Goal: Transaction & Acquisition: Purchase product/service

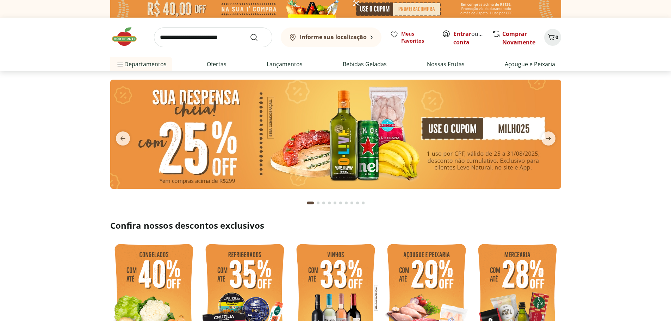
click at [467, 39] on link "Criar conta" at bounding box center [473, 38] width 39 height 16
click at [193, 36] on input "search" at bounding box center [213, 37] width 118 height 20
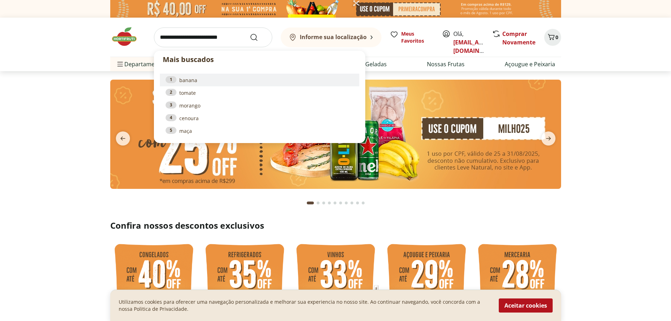
click at [191, 85] on li "1 banana" at bounding box center [259, 80] width 199 height 13
click at [185, 78] on link "1 banana" at bounding box center [260, 80] width 188 height 8
type input "******"
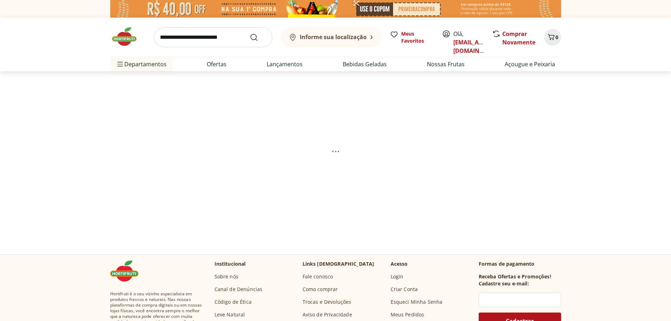
select select "**********"
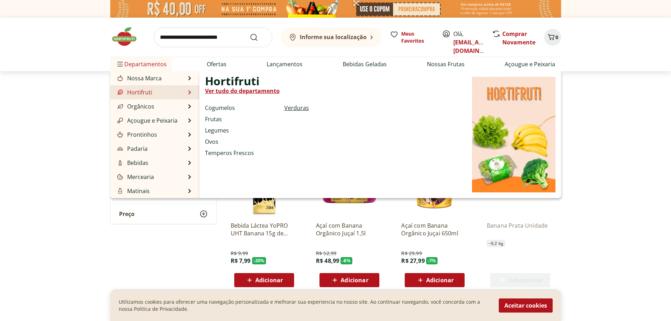
click at [297, 108] on link "Verduras" at bounding box center [296, 108] width 25 height 8
select select "**********"
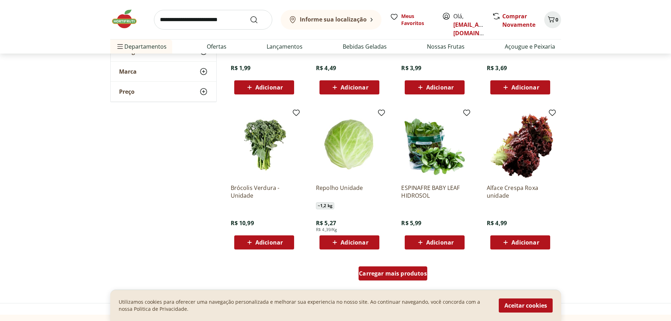
scroll to position [407, 0]
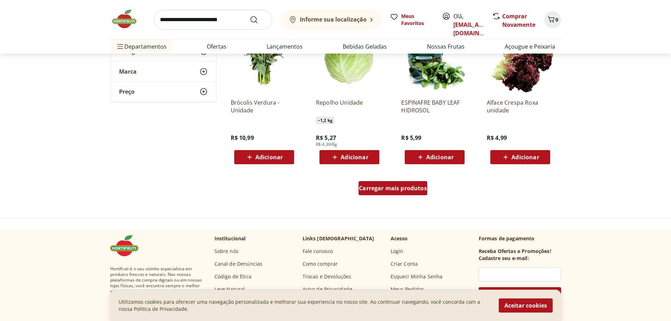
click at [388, 190] on span "Carregar mais produtos" at bounding box center [393, 188] width 68 height 6
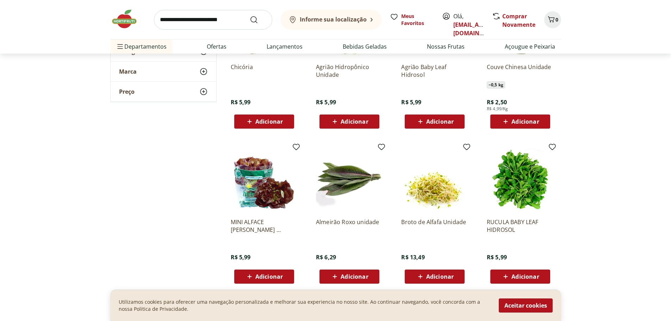
scroll to position [830, 0]
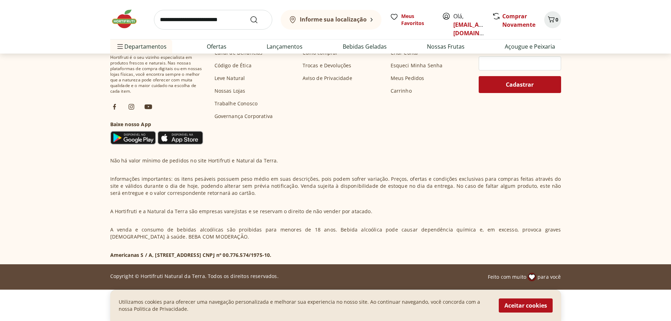
scroll to position [2132, 0]
drag, startPoint x: 154, startPoint y: 254, endPoint x: 233, endPoint y: 253, distance: 79.3
click at [233, 253] on p "Americanas S / A, [STREET_ADDRESS] CNPJ nº 00.776.574/1975-10." at bounding box center [190, 255] width 161 height 7
copy p "[STREET_ADDRESS],"
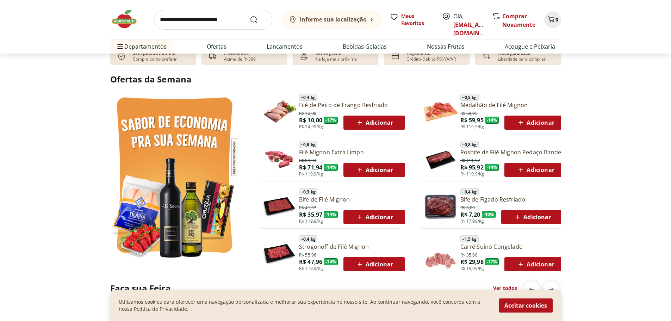
scroll to position [229, 0]
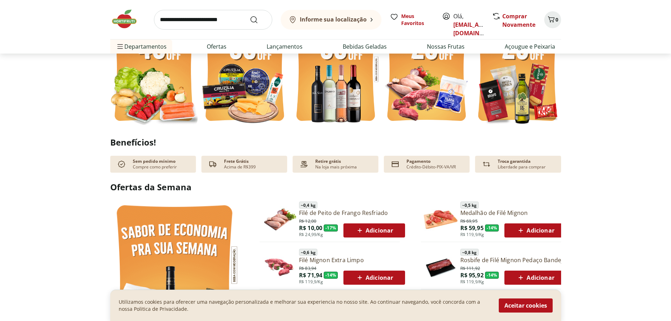
click at [335, 21] on b "Informe sua localização" at bounding box center [333, 20] width 67 height 8
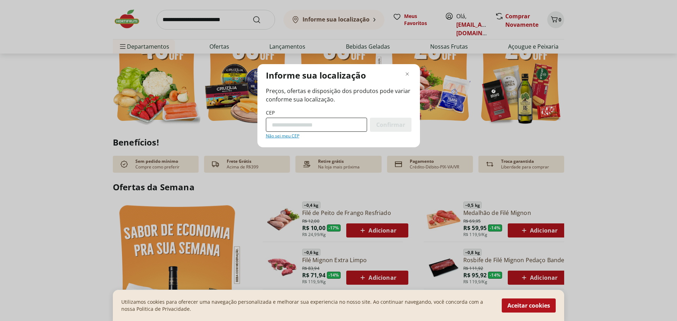
click at [316, 126] on input "CEP" at bounding box center [316, 125] width 101 height 14
click at [346, 127] on input "CEP" at bounding box center [316, 125] width 101 height 14
click at [314, 128] on input "CEP" at bounding box center [316, 125] width 101 height 14
click at [297, 126] on input "CEP" at bounding box center [316, 125] width 101 height 14
click at [382, 122] on span "Confirmar" at bounding box center [390, 125] width 29 height 6
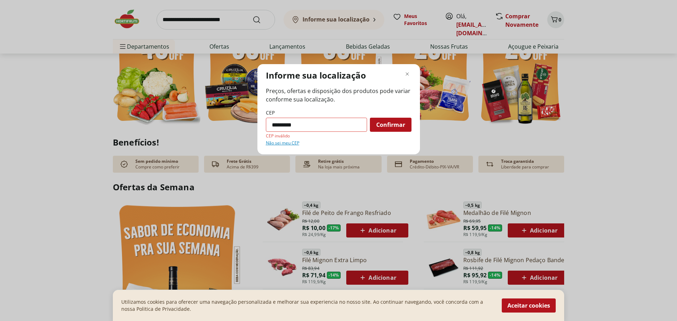
paste input "Modal de regionalização"
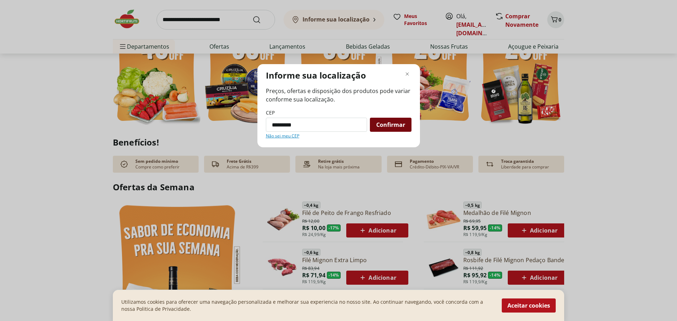
type input "*********"
click at [396, 124] on span "Confirmar" at bounding box center [390, 125] width 29 height 6
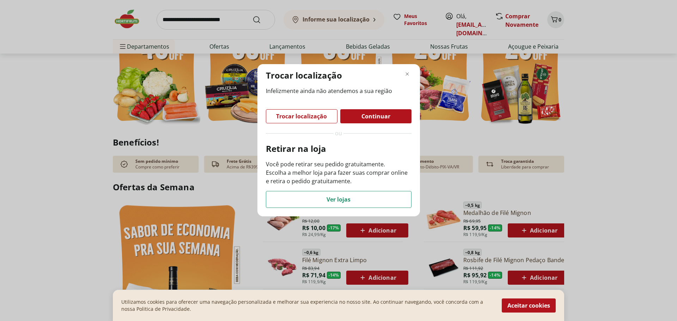
click at [380, 125] on div "Infelizmente ainda não atendemos a sua região Trocar localização Continuar ou R…" at bounding box center [339, 147] width 146 height 121
click at [331, 201] on span "Ver lojas" at bounding box center [338, 200] width 24 height 6
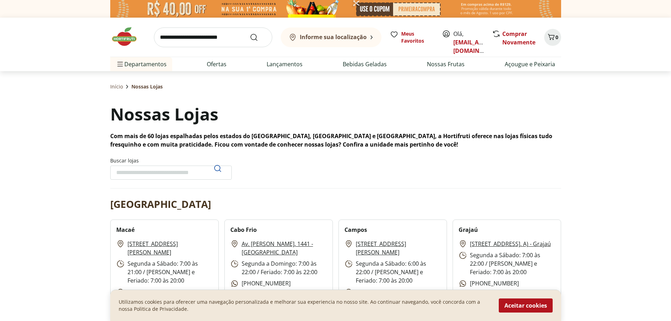
click at [151, 172] on input "Buscar lojas" at bounding box center [171, 173] width 122 height 14
type input "********"
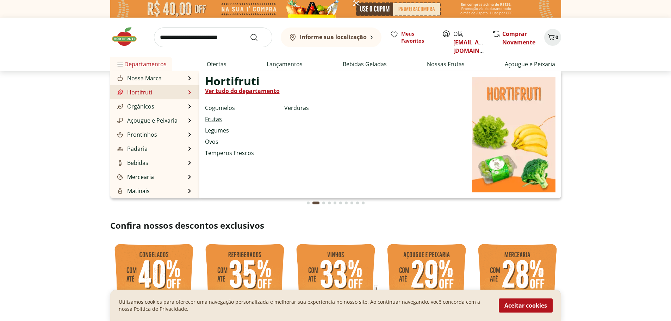
click at [218, 118] on link "Frutas" at bounding box center [213, 119] width 17 height 8
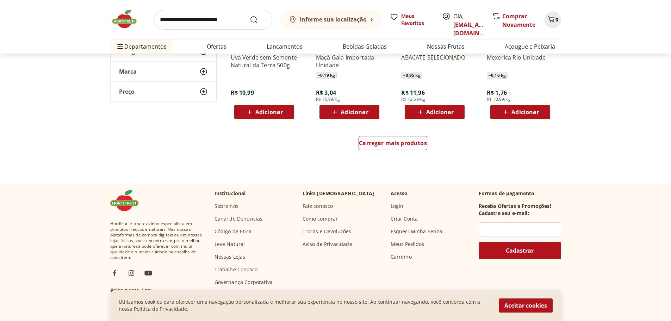
scroll to position [458, 0]
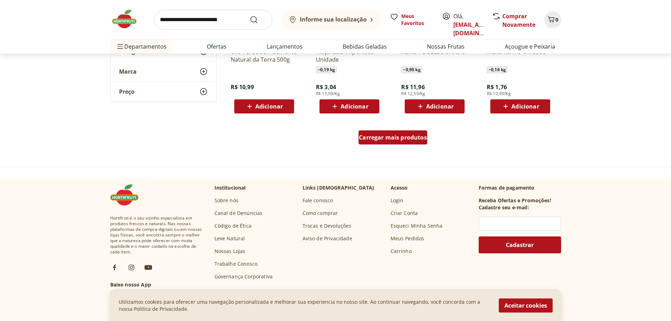
click at [384, 146] on link "Carregar mais produtos" at bounding box center [393, 138] width 69 height 17
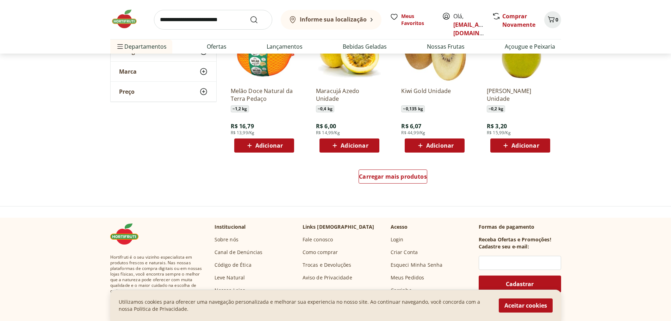
scroll to position [952, 0]
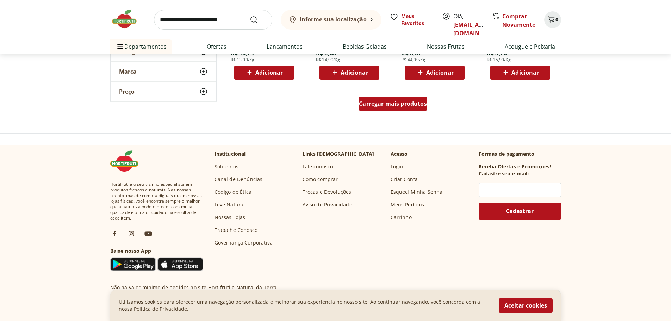
click at [395, 106] on span "Carregar mais produtos" at bounding box center [393, 104] width 68 height 6
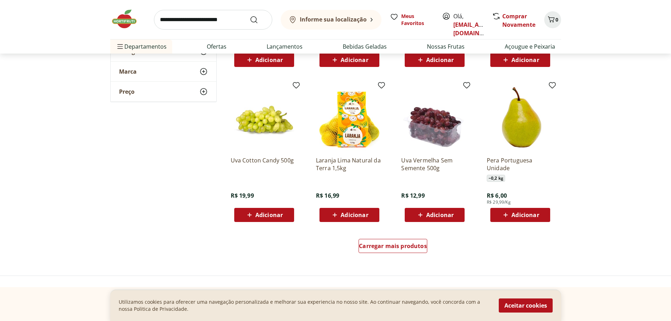
scroll to position [1410, 0]
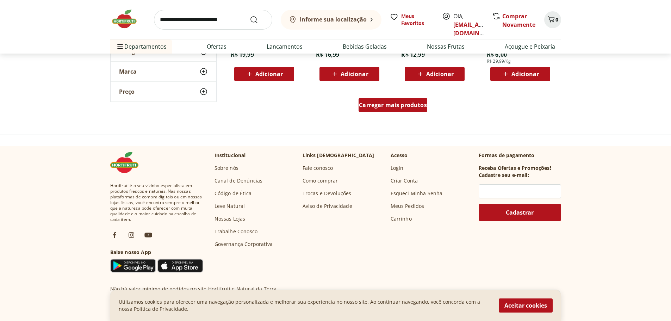
click at [392, 107] on span "Carregar mais produtos" at bounding box center [393, 105] width 68 height 6
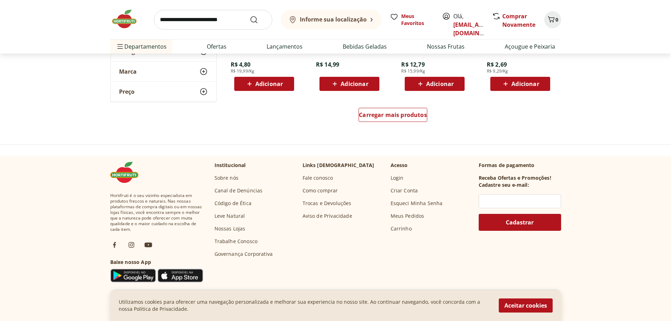
scroll to position [1833, 0]
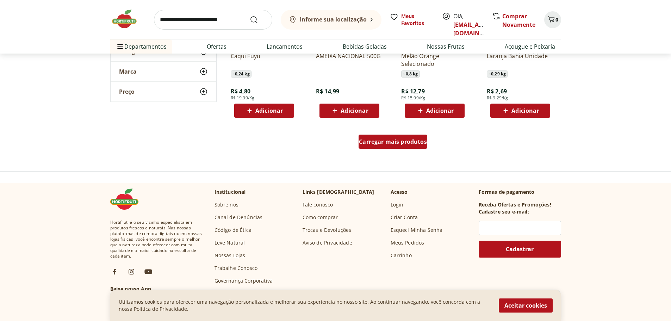
click at [377, 144] on span "Carregar mais produtos" at bounding box center [393, 142] width 68 height 6
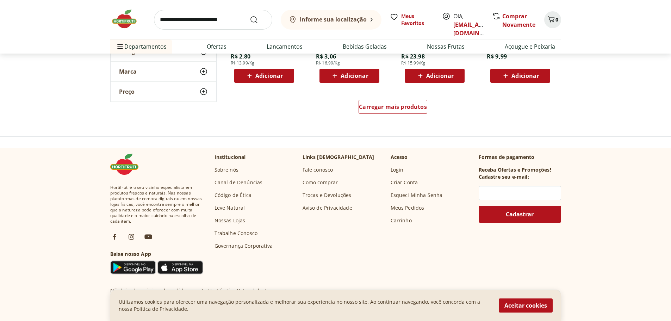
scroll to position [2361, 0]
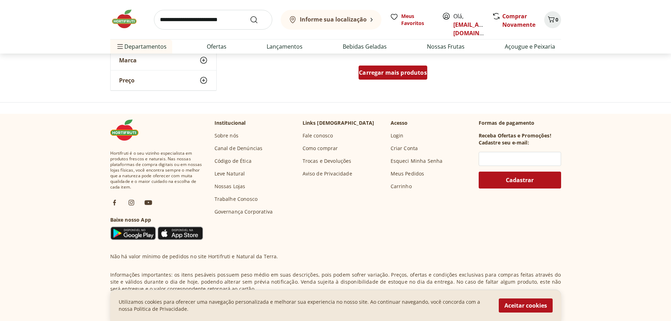
click at [401, 75] on span "Carregar mais produtos" at bounding box center [393, 73] width 68 height 6
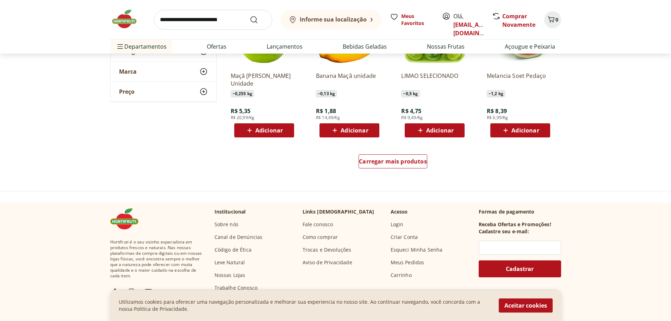
scroll to position [2714, 0]
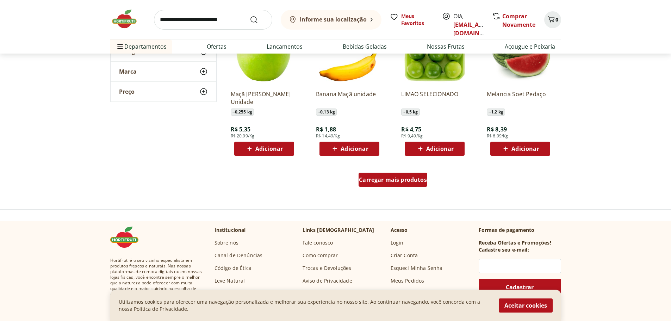
click at [382, 183] on span "Carregar mais produtos" at bounding box center [393, 180] width 68 height 6
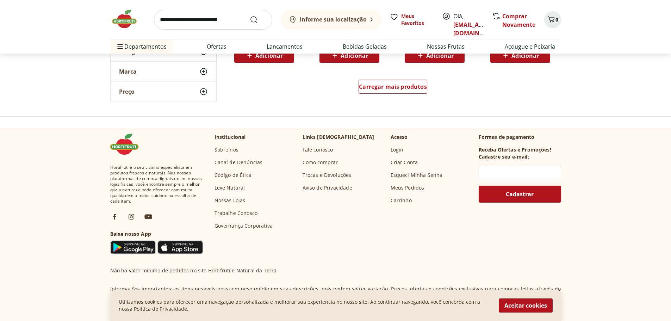
scroll to position [3207, 0]
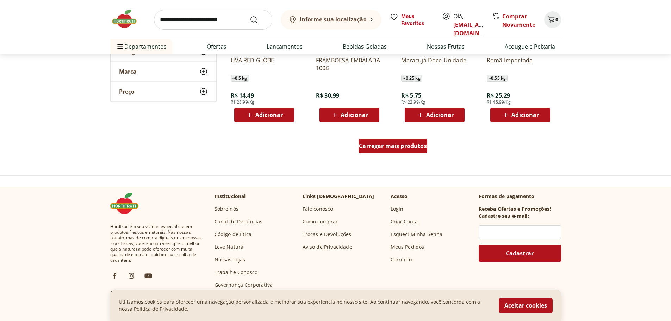
click at [394, 152] on div "Carregar mais produtos" at bounding box center [393, 146] width 69 height 14
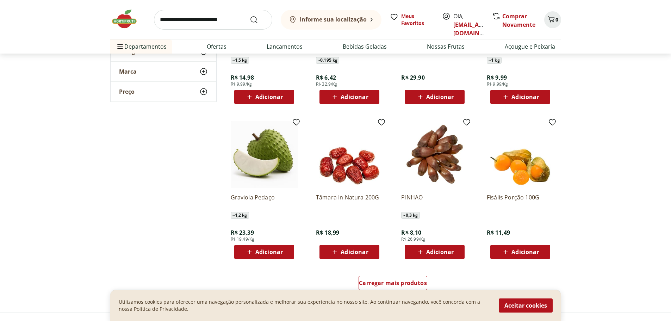
scroll to position [3630, 0]
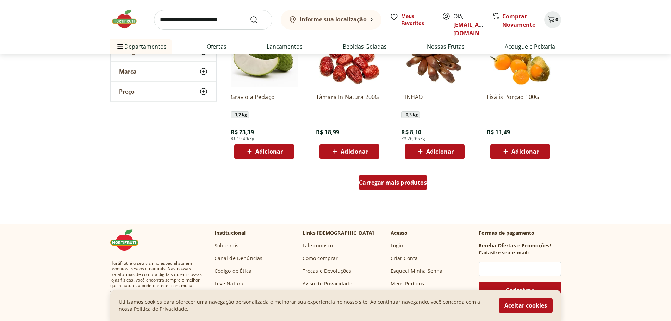
click at [401, 178] on div "Carregar mais produtos" at bounding box center [393, 182] width 69 height 14
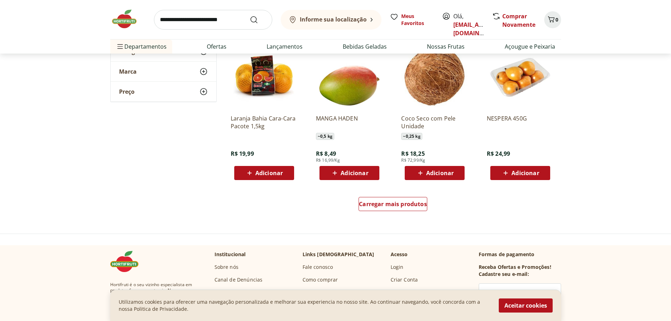
scroll to position [4017, 0]
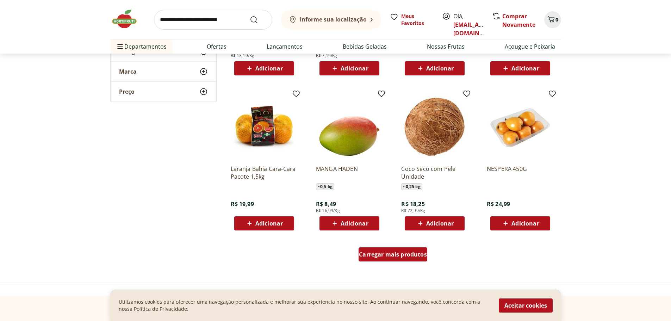
click at [393, 255] on span "Carregar mais produtos" at bounding box center [393, 255] width 68 height 6
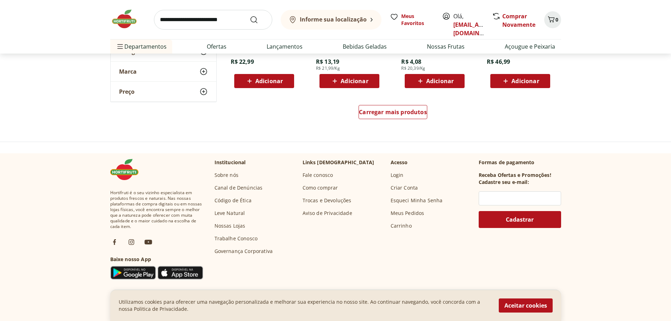
scroll to position [4617, 0]
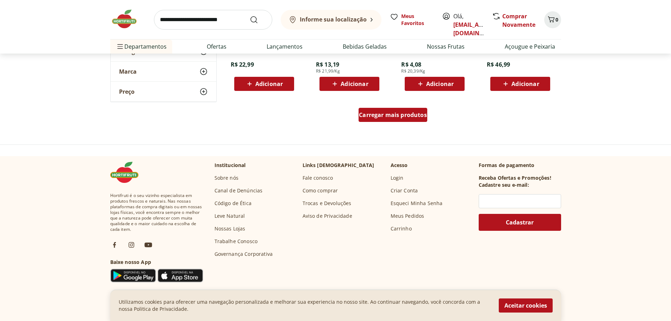
click at [386, 120] on div "Carregar mais produtos" at bounding box center [393, 115] width 69 height 14
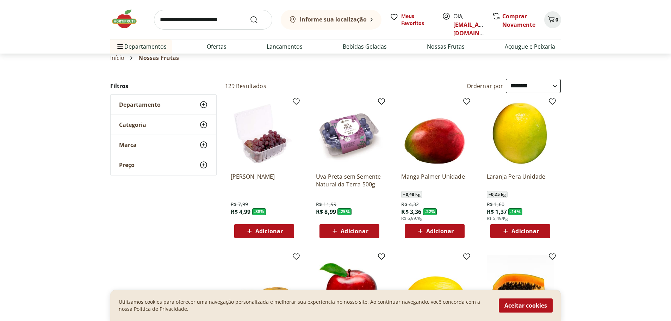
scroll to position [0, 0]
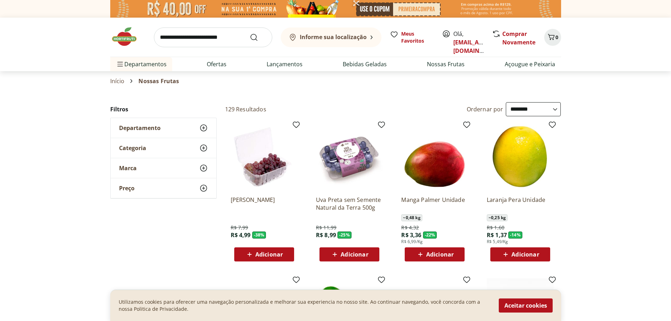
click at [520, 109] on select "**********" at bounding box center [533, 109] width 55 height 14
click at [506, 102] on select "**********" at bounding box center [533, 109] width 55 height 14
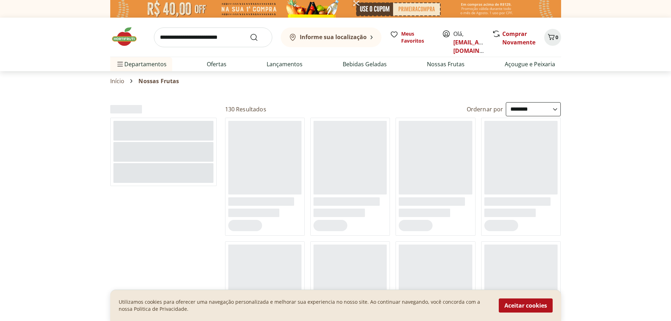
select select "**********"
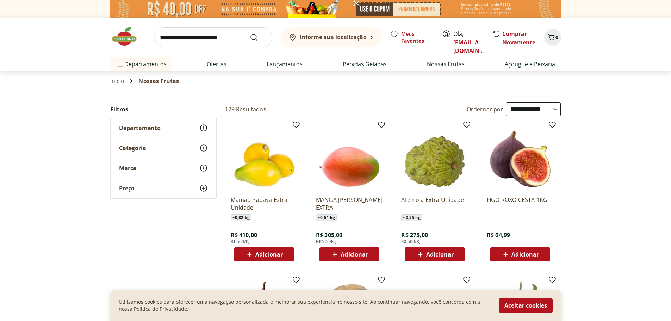
click at [123, 33] on img at bounding box center [127, 36] width 35 height 21
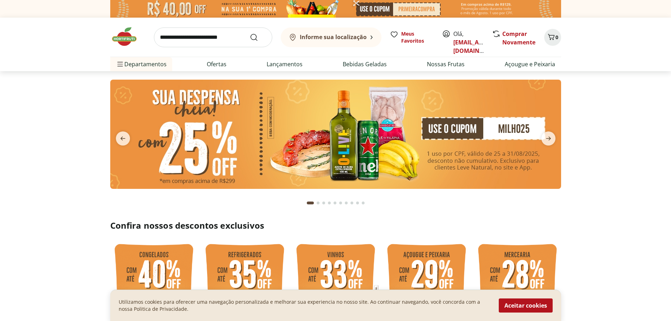
click at [341, 39] on b "Informe sua localização" at bounding box center [333, 37] width 67 height 8
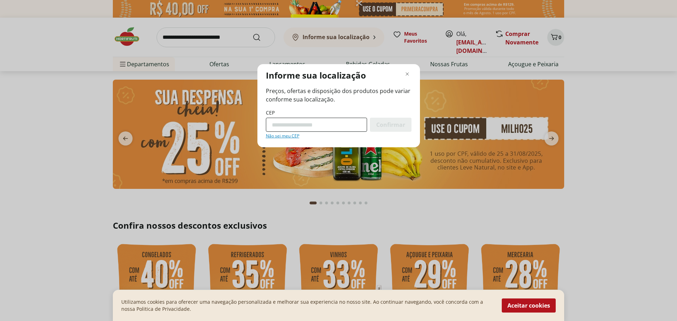
click at [341, 122] on input "CEP" at bounding box center [316, 125] width 101 height 14
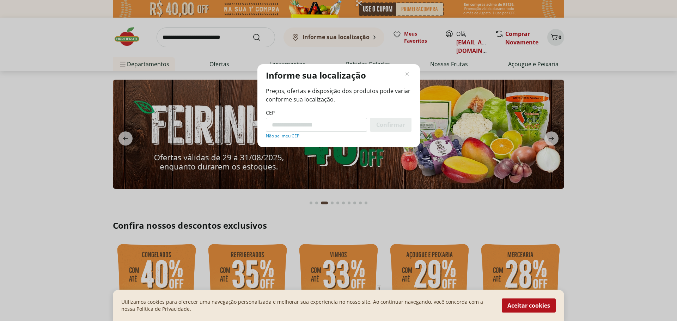
click at [331, 122] on input "CEP" at bounding box center [316, 125] width 101 height 14
paste input "*********"
type input "*********"
click at [386, 127] on span "Confirmar" at bounding box center [390, 125] width 29 height 6
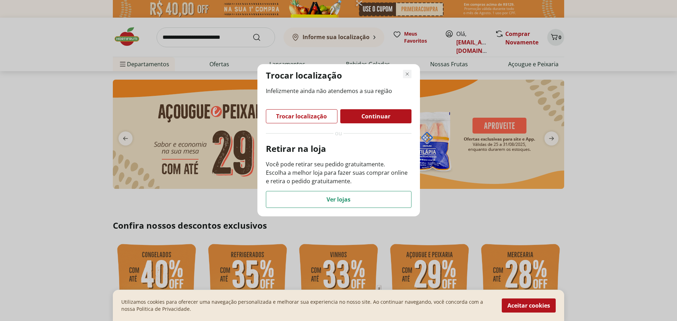
click at [407, 72] on icon "Fechar modal de regionalização" at bounding box center [407, 74] width 8 height 8
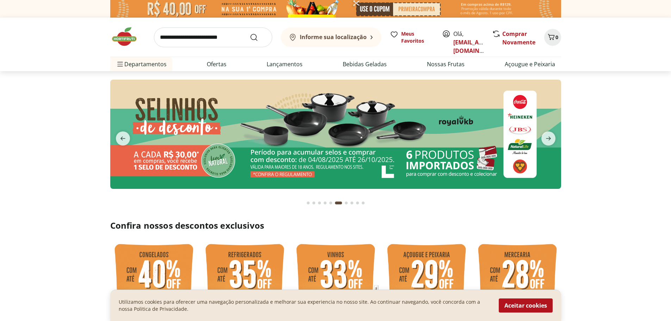
click at [336, 38] on b "Informe sua localização" at bounding box center [333, 37] width 67 height 8
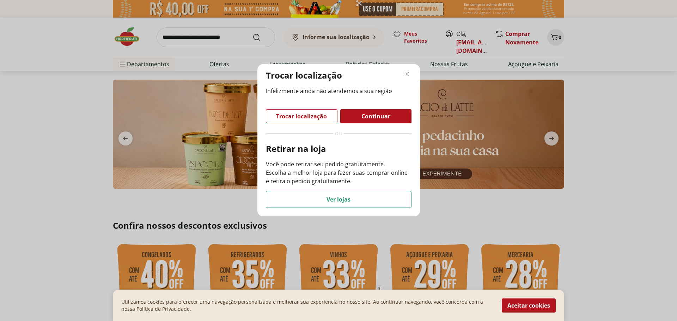
click at [306, 114] on span "Trocar localização" at bounding box center [301, 116] width 51 height 6
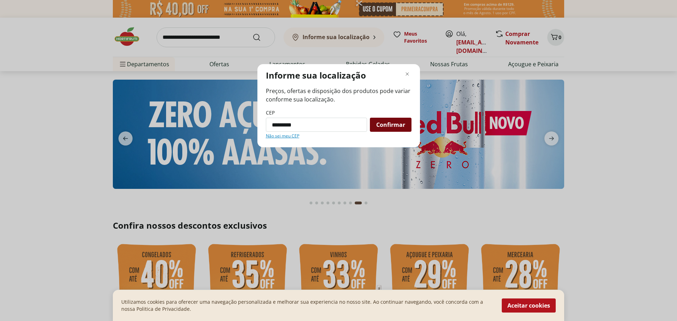
type input "*********"
click at [395, 124] on span "Confirmar" at bounding box center [390, 125] width 29 height 6
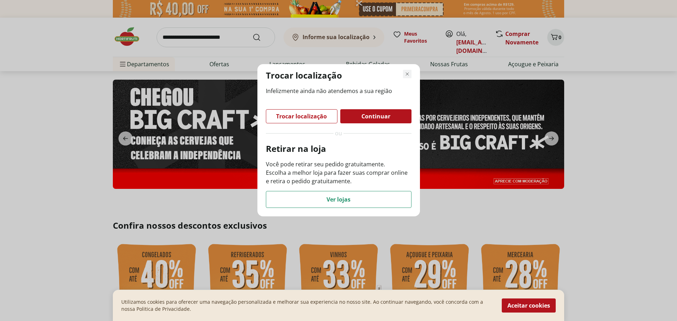
click at [405, 70] on icon "Fechar modal de regionalização" at bounding box center [407, 74] width 8 height 8
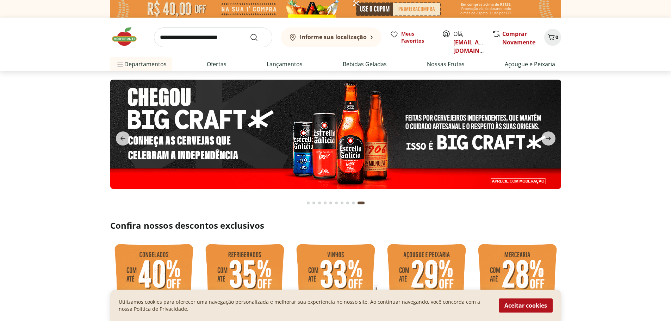
click at [341, 36] on b "Informe sua localização" at bounding box center [333, 37] width 67 height 8
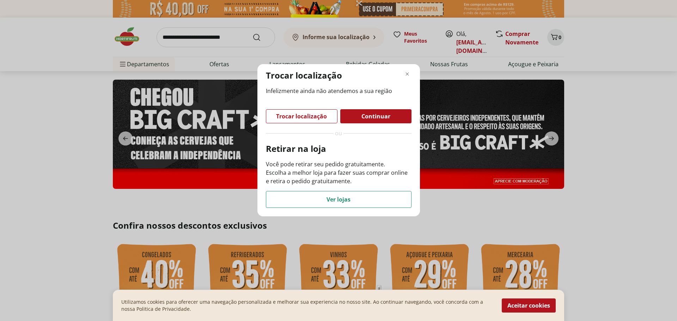
click at [313, 121] on div "Trocar localização" at bounding box center [301, 116] width 71 height 13
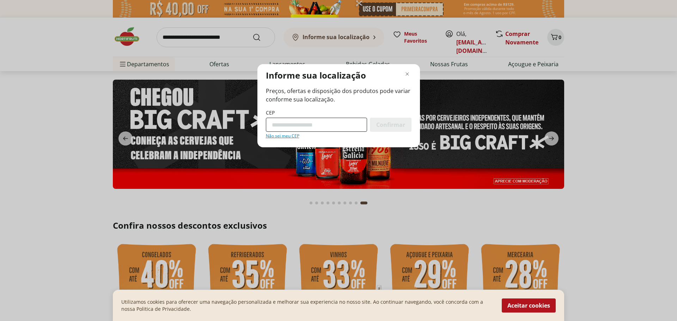
click at [310, 128] on input "CEP" at bounding box center [316, 125] width 101 height 14
type input "*********"
click at [397, 121] on div "Confirmar" at bounding box center [391, 125] width 42 height 14
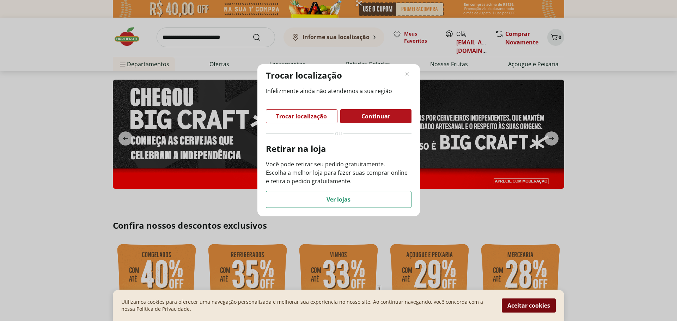
click at [530, 301] on button "Aceitar cookies" at bounding box center [528, 305] width 54 height 14
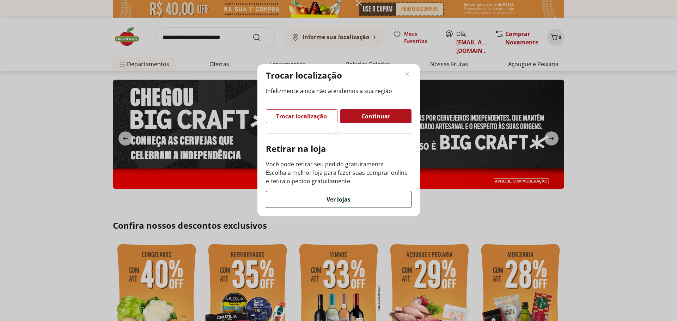
click at [354, 193] on div "Ver lojas" at bounding box center [338, 199] width 145 height 16
